Goal: Information Seeking & Learning: Learn about a topic

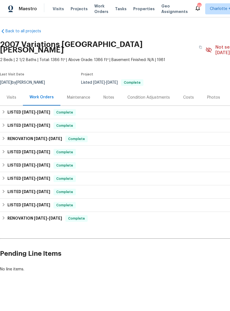
click at [209, 95] on div "Photos" at bounding box center [213, 98] width 13 height 6
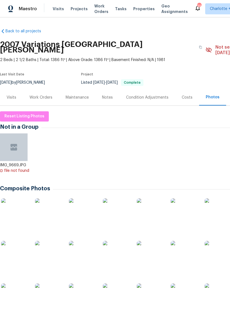
click at [25, 202] on img at bounding box center [15, 212] width 28 height 28
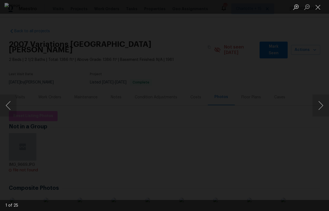
click at [230, 104] on button "Next image" at bounding box center [321, 106] width 17 height 22
click at [230, 108] on button "Next image" at bounding box center [321, 106] width 17 height 22
click at [230, 106] on button "Next image" at bounding box center [321, 106] width 17 height 22
click at [230, 110] on button "Next image" at bounding box center [321, 106] width 17 height 22
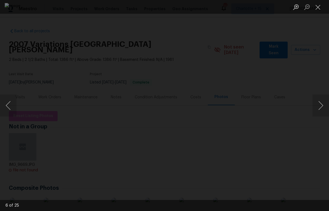
click at [230, 110] on button "Next image" at bounding box center [321, 106] width 17 height 22
click at [230, 113] on button "Next image" at bounding box center [321, 106] width 17 height 22
click at [230, 111] on button "Next image" at bounding box center [321, 106] width 17 height 22
click at [230, 113] on button "Next image" at bounding box center [321, 106] width 17 height 22
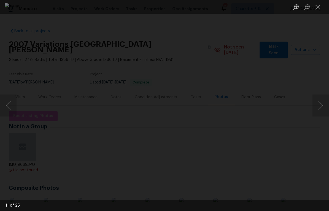
click at [230, 108] on button "Next image" at bounding box center [321, 106] width 17 height 22
click at [230, 111] on button "Next image" at bounding box center [321, 106] width 17 height 22
click at [230, 108] on button "Next image" at bounding box center [321, 106] width 17 height 22
click at [230, 104] on button "Next image" at bounding box center [321, 106] width 17 height 22
click at [230, 9] on button "Close lightbox" at bounding box center [318, 7] width 11 height 10
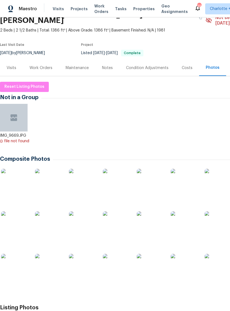
scroll to position [30, 0]
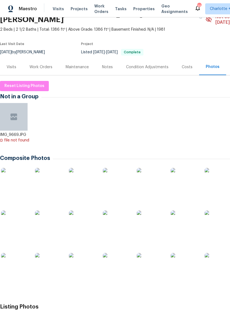
click at [36, 64] on div "Work Orders" at bounding box center [41, 67] width 23 height 6
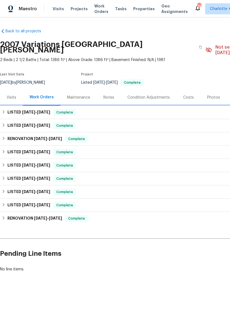
click at [23, 110] on span "[DATE]" at bounding box center [28, 112] width 13 height 4
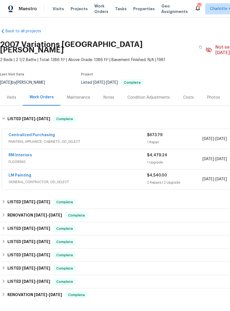
click at [19, 173] on link "LM Painting" at bounding box center [20, 175] width 23 height 4
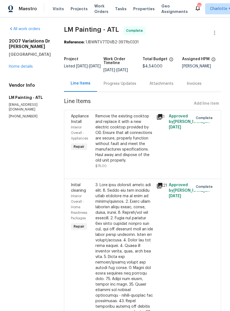
click at [23, 65] on link "Home details" at bounding box center [21, 67] width 24 height 4
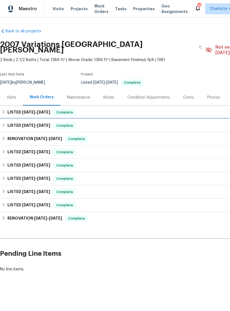
click at [19, 122] on h6 "LISTED [DATE] - [DATE]" at bounding box center [28, 125] width 43 height 7
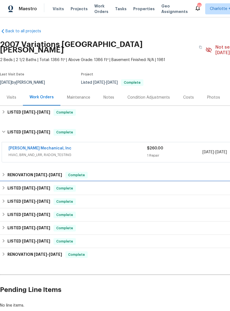
click at [22, 186] on span "[DATE]" at bounding box center [28, 188] width 13 height 4
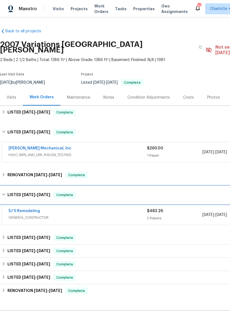
click at [16, 191] on h6 "LISTED [DATE] - [DATE]" at bounding box center [28, 194] width 43 height 7
